Goal: Transaction & Acquisition: Purchase product/service

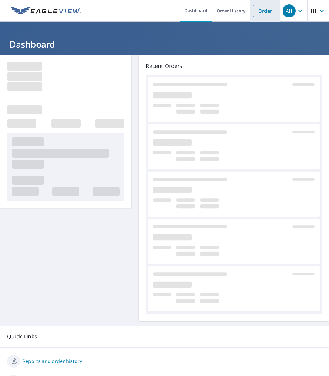
click at [268, 12] on link "Order" at bounding box center [265, 11] width 24 height 12
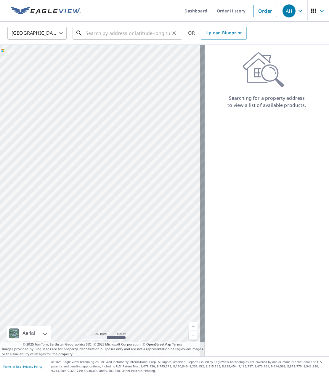
click at [128, 30] on input "text" at bounding box center [128, 33] width 84 height 17
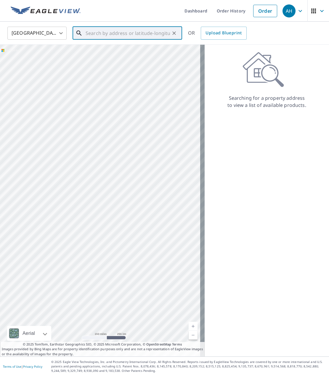
paste input "[STREET_ADDRESS] [PERSON_NAME]"
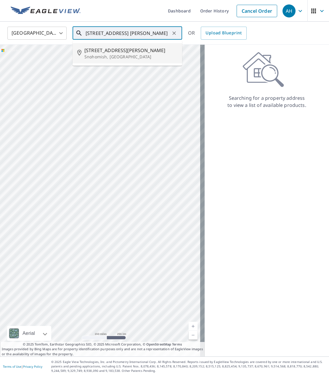
click at [123, 51] on span "[STREET_ADDRESS][PERSON_NAME]" at bounding box center [130, 50] width 93 height 7
type input "[STREET_ADDRESS]"
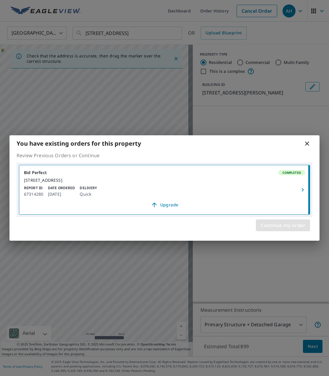
drag, startPoint x: 289, startPoint y: 227, endPoint x: 260, endPoint y: 226, distance: 29.7
click at [289, 227] on span "Continue my order" at bounding box center [283, 225] width 45 height 8
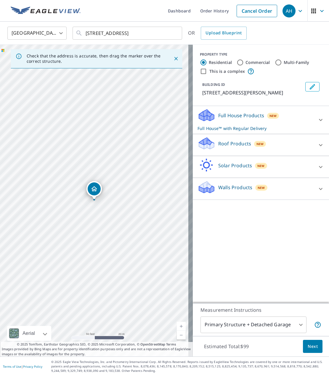
click at [92, 189] on icon "Dropped pin, building 1, Residential property, 14915 79th Dr SE Snohomish, WA 9…" at bounding box center [94, 188] width 6 height 5
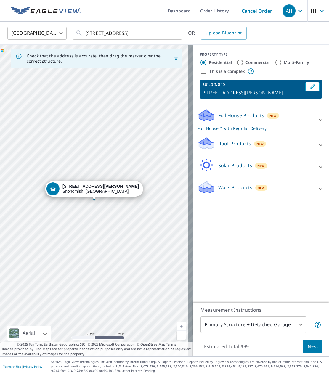
click at [261, 143] on div "Roof Products New" at bounding box center [256, 145] width 116 height 17
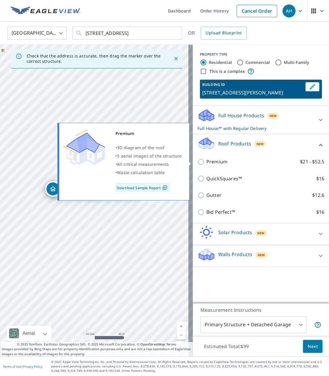
click at [214, 162] on p "Premium" at bounding box center [217, 161] width 21 height 7
click at [207, 162] on input "Premium $21 - $52.5" at bounding box center [202, 162] width 9 height 7
checkbox input "true"
checkbox input "false"
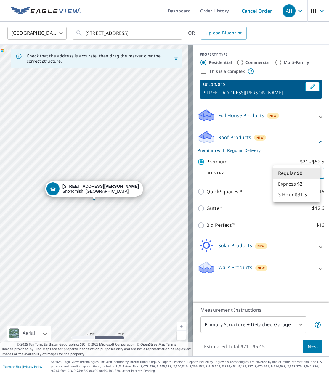
click at [304, 174] on body "AH AH Dashboard Order History Cancel Order AH [GEOGRAPHIC_DATA] [GEOGRAPHIC_DAT…" at bounding box center [164, 188] width 329 height 376
click at [293, 191] on li "3 Hour $31.5" at bounding box center [297, 194] width 47 height 11
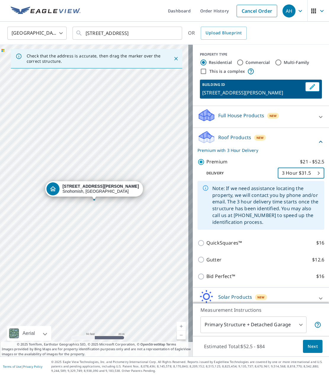
type input "7"
click at [316, 345] on button "Next" at bounding box center [313, 346] width 20 height 13
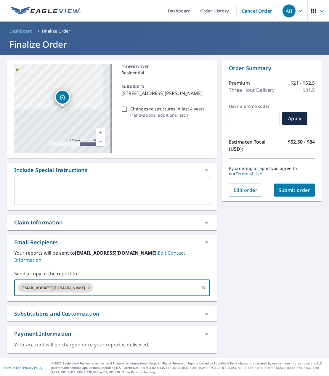
click at [94, 282] on input "text" at bounding box center [146, 287] width 104 height 11
paste input "[PERSON_NAME][EMAIL_ADDRESS][DOMAIN_NAME]"
type input "[PERSON_NAME][EMAIL_ADDRESS][DOMAIN_NAME]"
checkbox input "true"
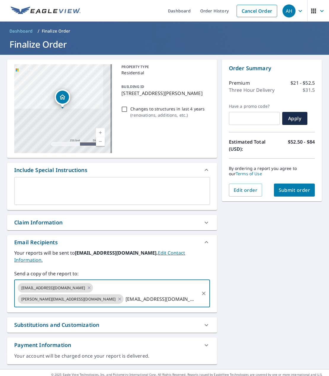
type input "[EMAIL_ADDRESS][DOMAIN_NAME]"
click at [304, 243] on div "[STREET_ADDRESS] Aerial Road A standard road map Aerial A detailed look from ab…" at bounding box center [164, 212] width 329 height 315
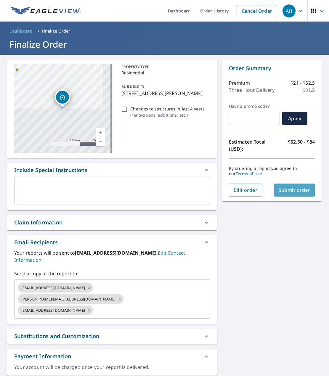
click at [279, 193] on span "Submit order" at bounding box center [295, 190] width 32 height 7
checkbox input "true"
